Goal: Check status: Check status

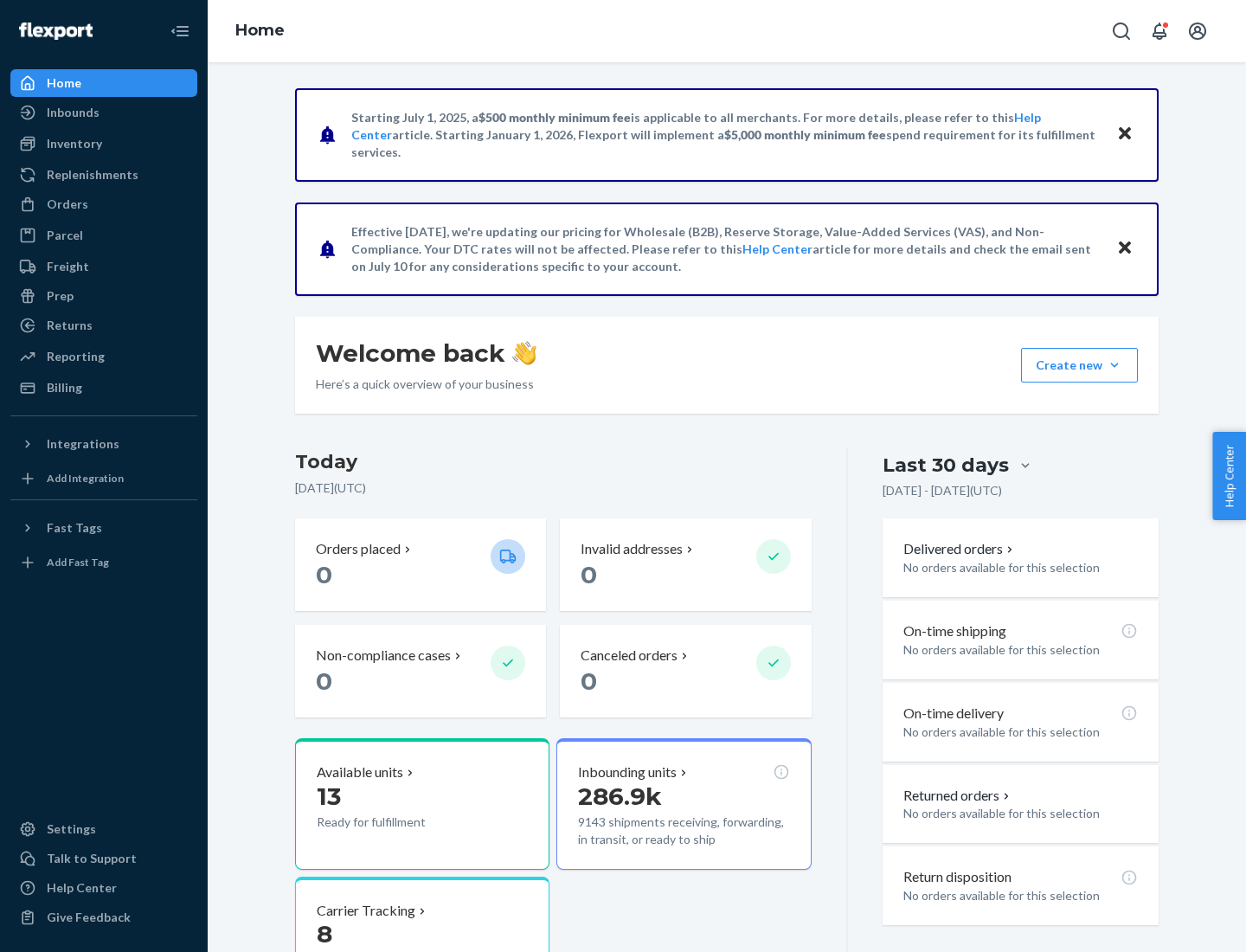
click at [1114, 365] on button "Create new Create new inbound Create new order Create new product" at bounding box center [1080, 364] width 117 height 35
click at [72, 113] on div "Inbounds" at bounding box center [72, 112] width 52 height 17
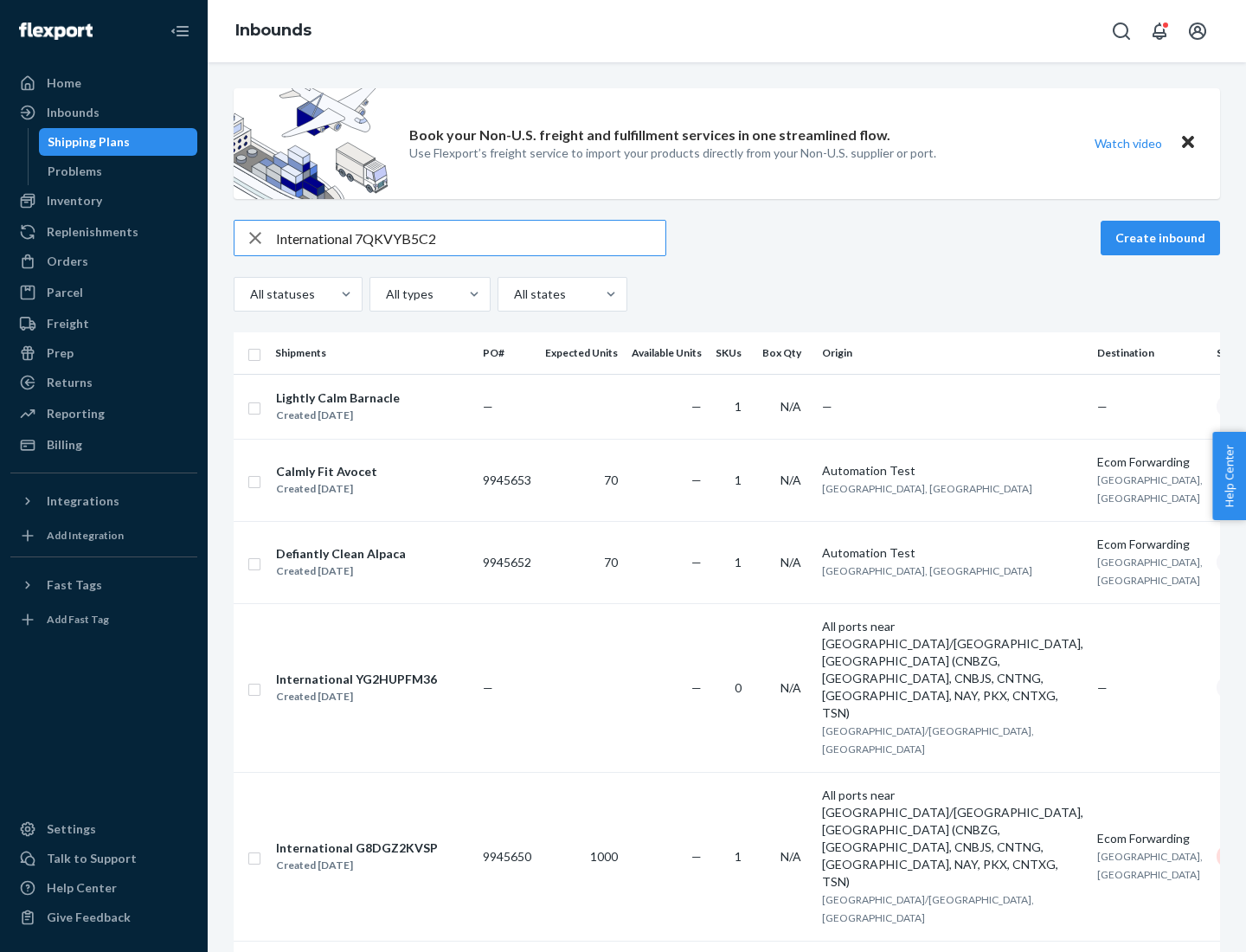
type input "International 7QKVYB5C29"
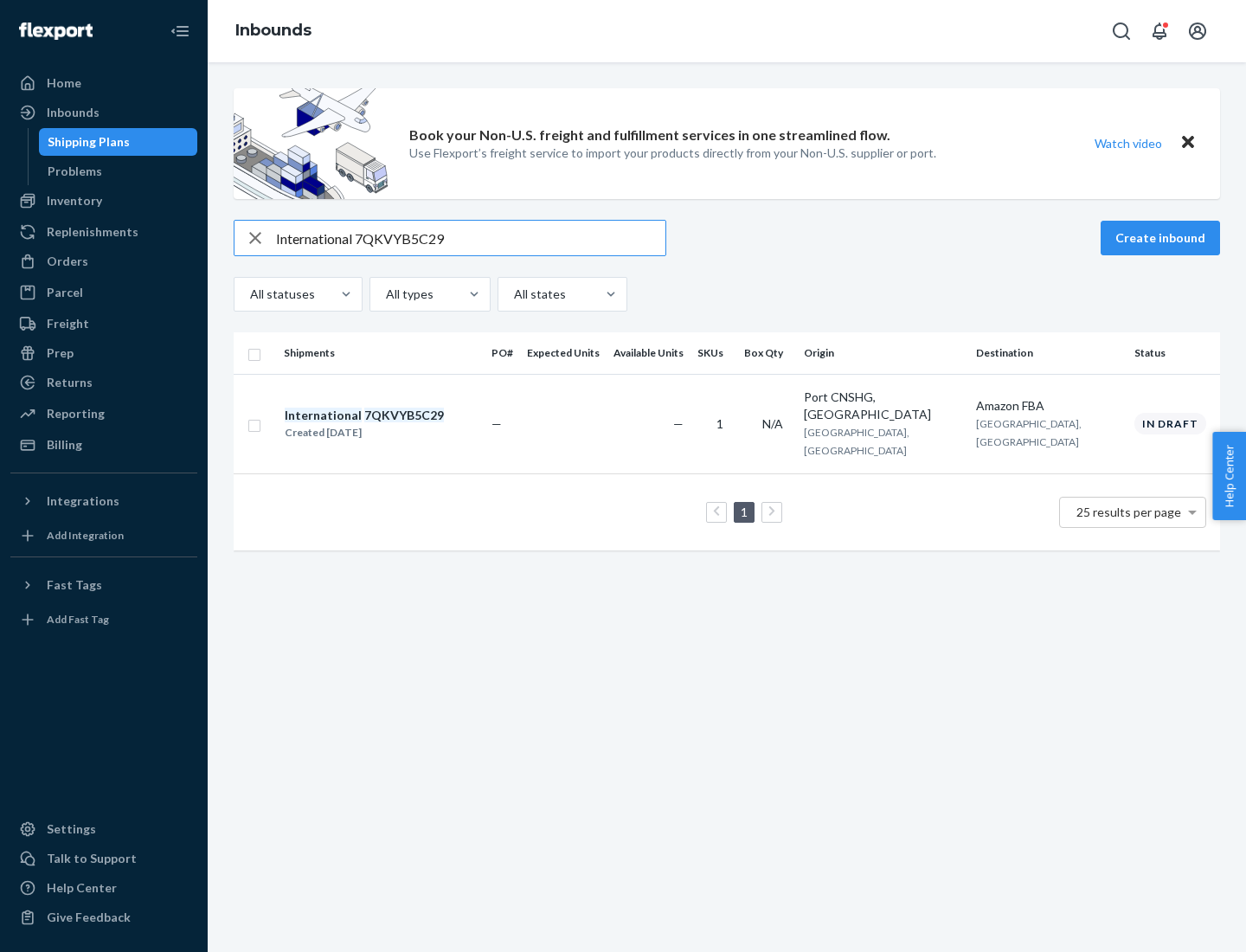
click at [394, 424] on div "Created [DATE]" at bounding box center [364, 431] width 159 height 17
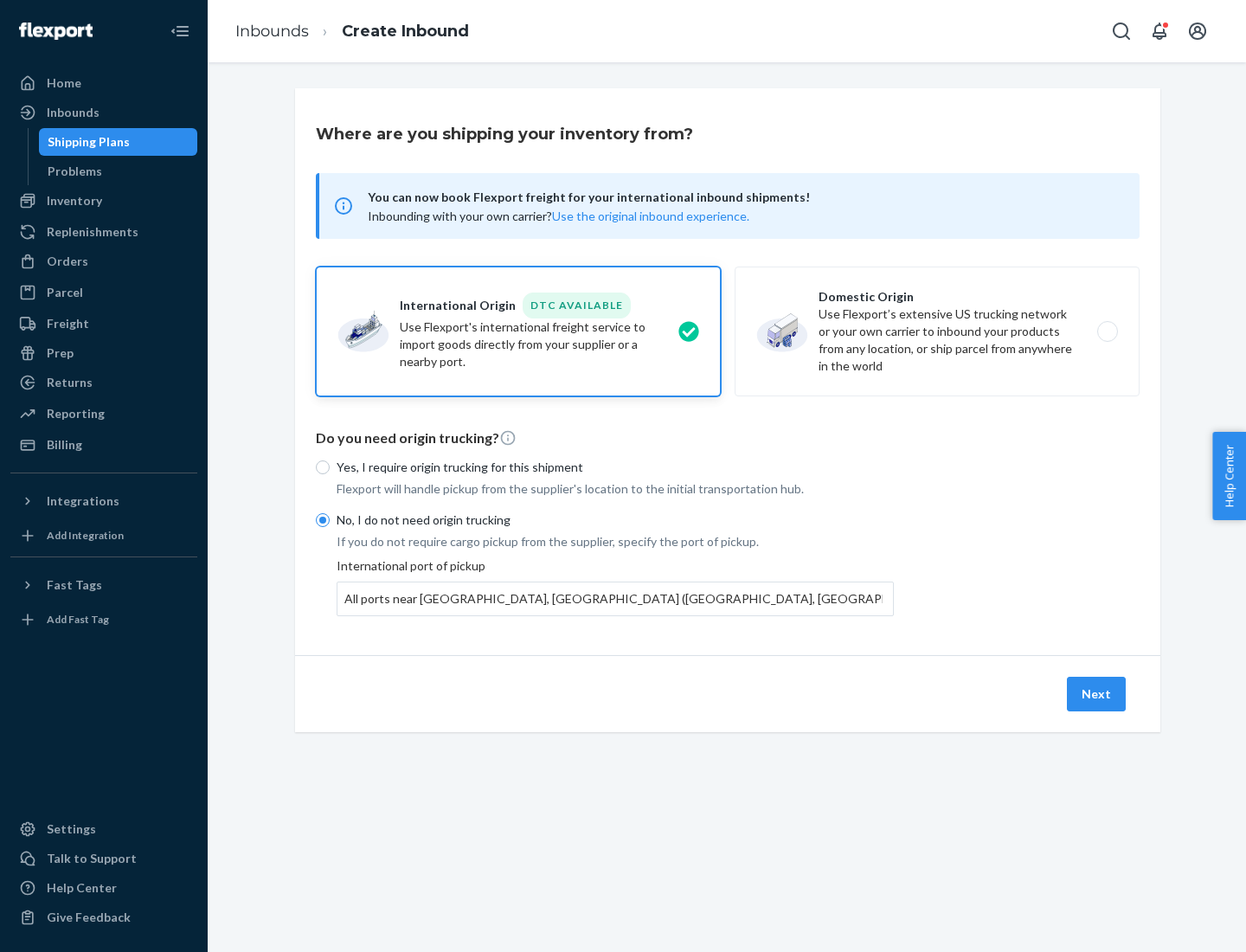
click at [1097, 693] on button "Next" at bounding box center [1096, 694] width 58 height 35
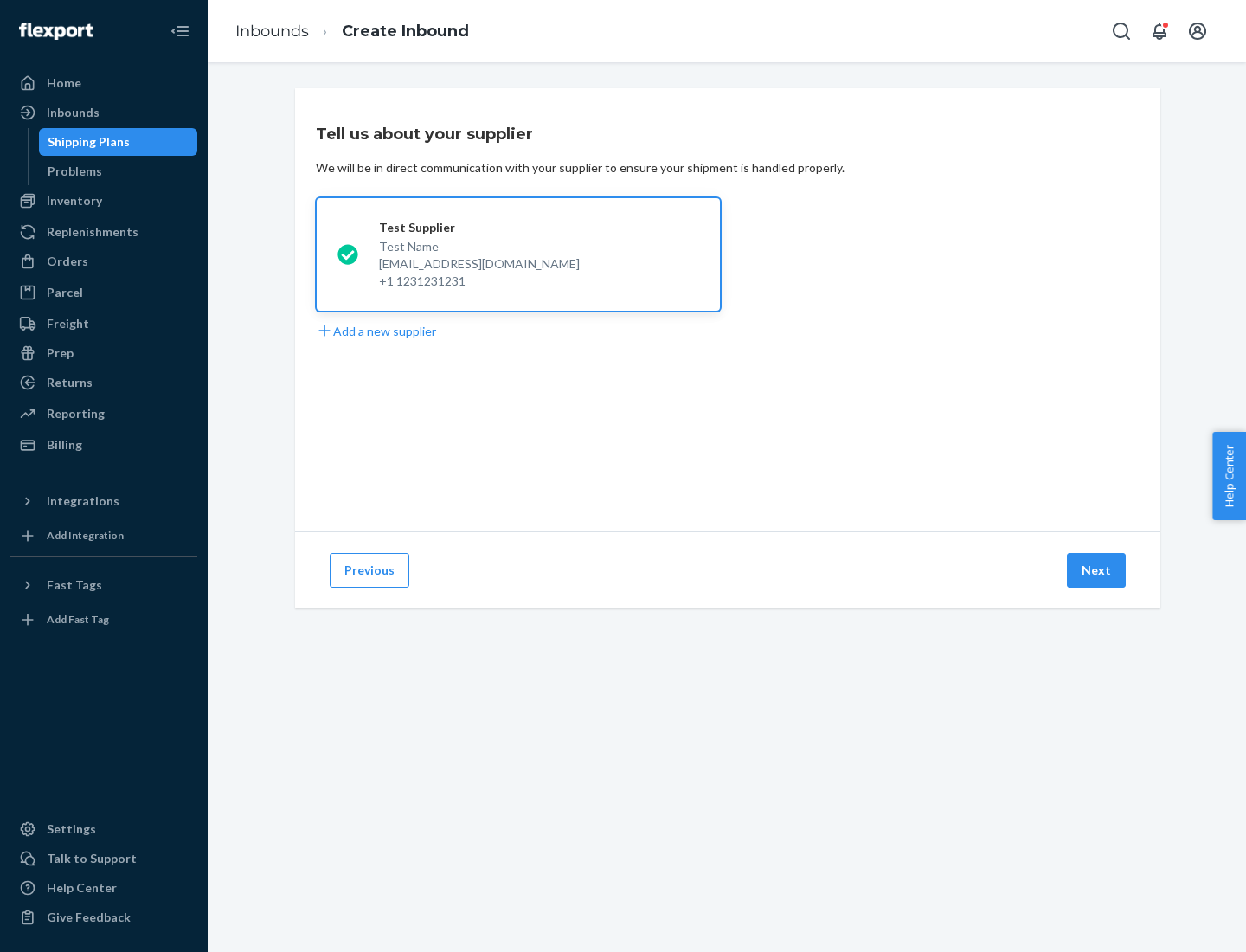
click at [1097, 570] on button "Next" at bounding box center [1096, 570] width 58 height 35
